Goal: Transaction & Acquisition: Purchase product/service

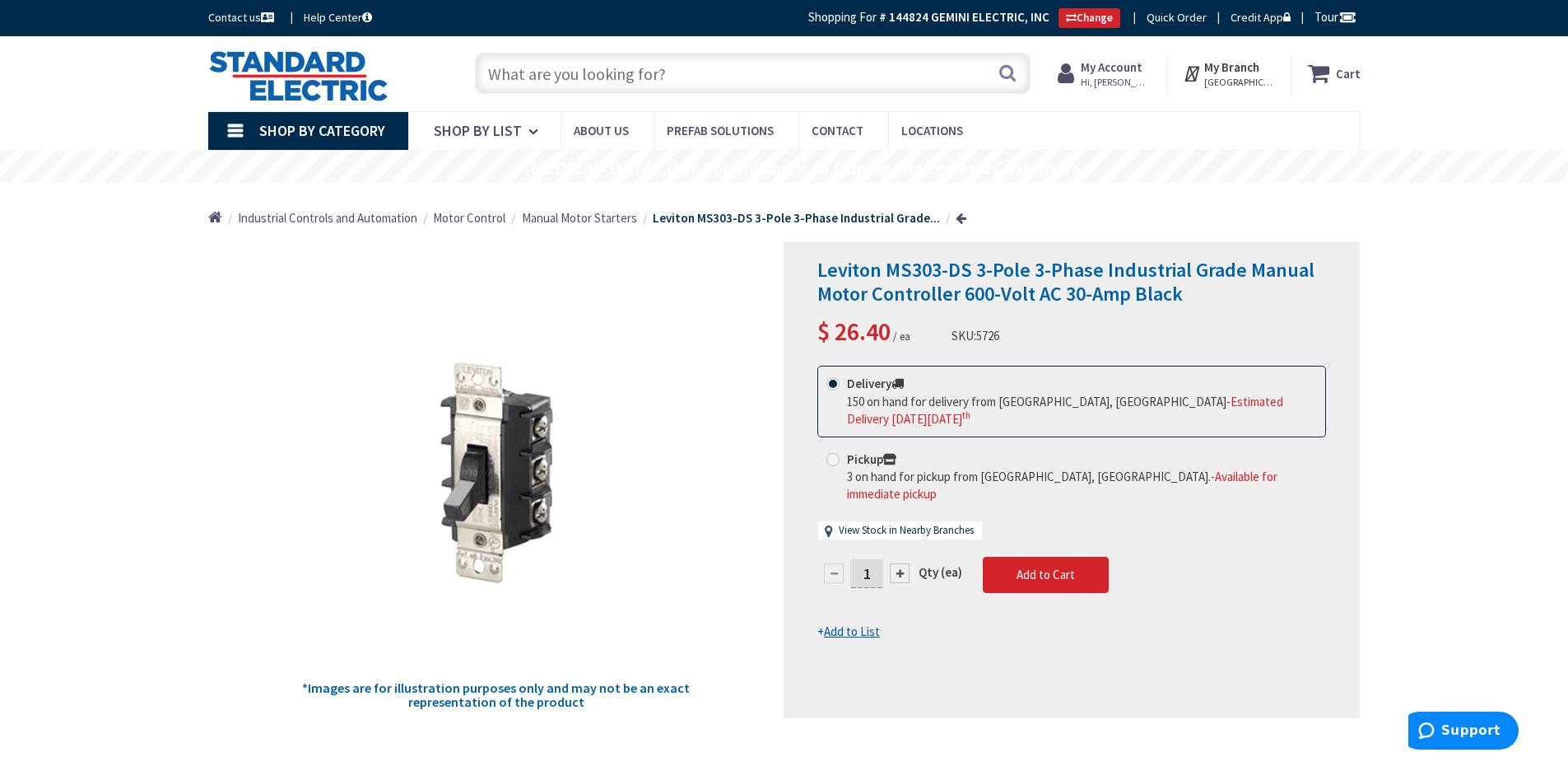
click at [623, 72] on input "text" at bounding box center [752, 73] width 555 height 41
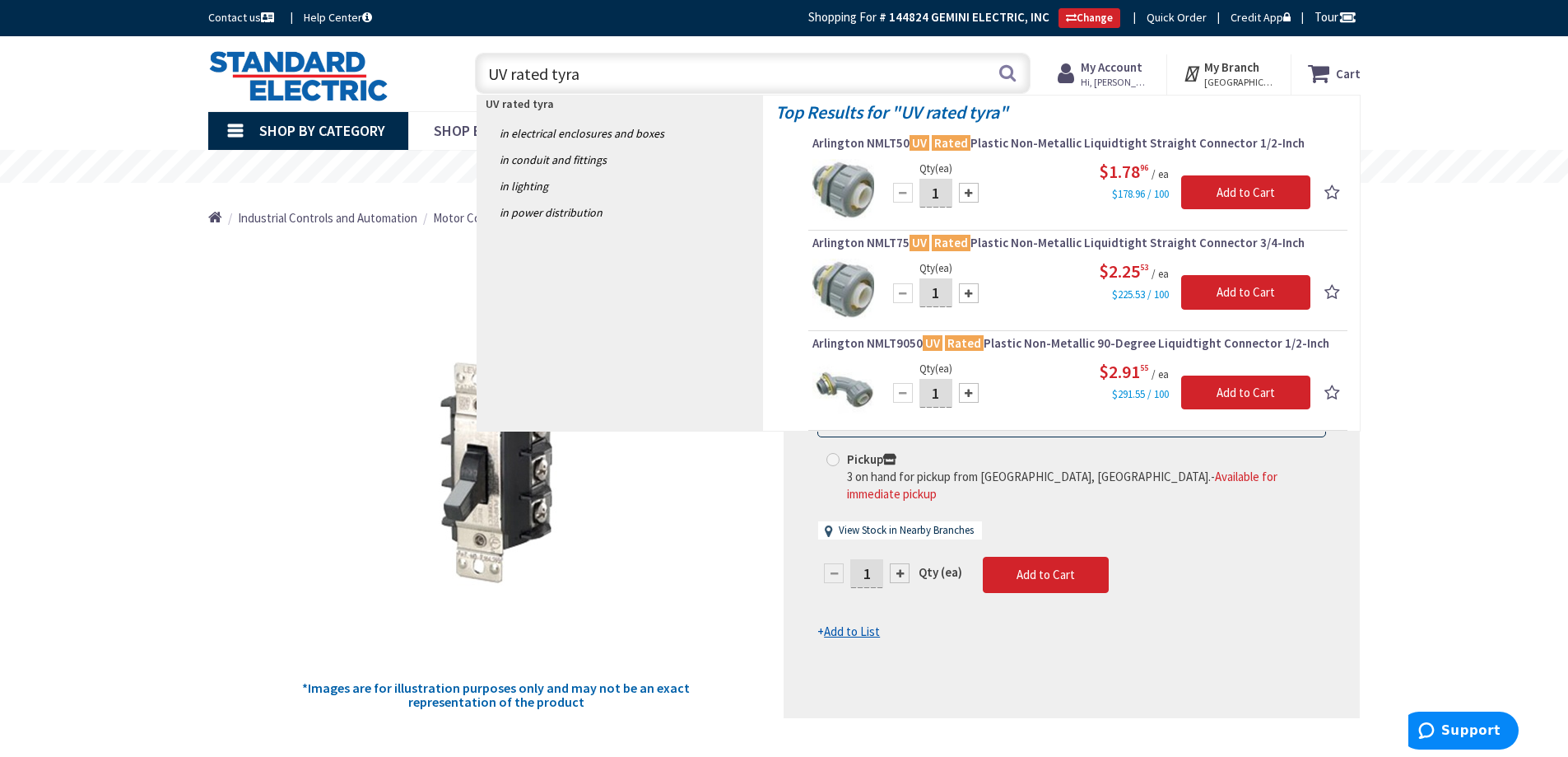
type input "UV rated tyrap"
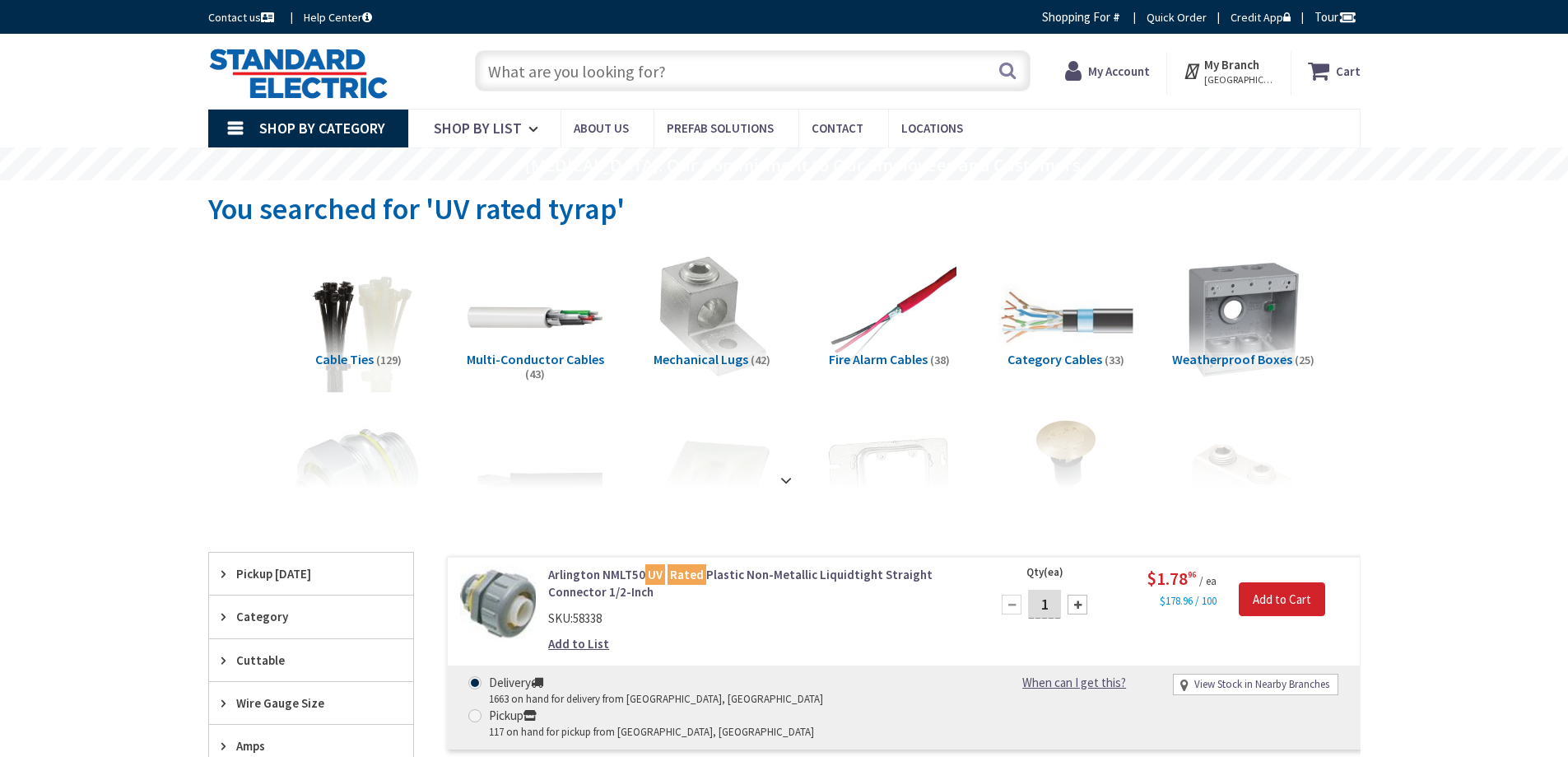
type input "Page [GEOGRAPHIC_DATA], [GEOGRAPHIC_DATA]"
click at [346, 359] on span "Cable Ties" at bounding box center [344, 359] width 59 height 17
